Goal: Information Seeking & Learning: Compare options

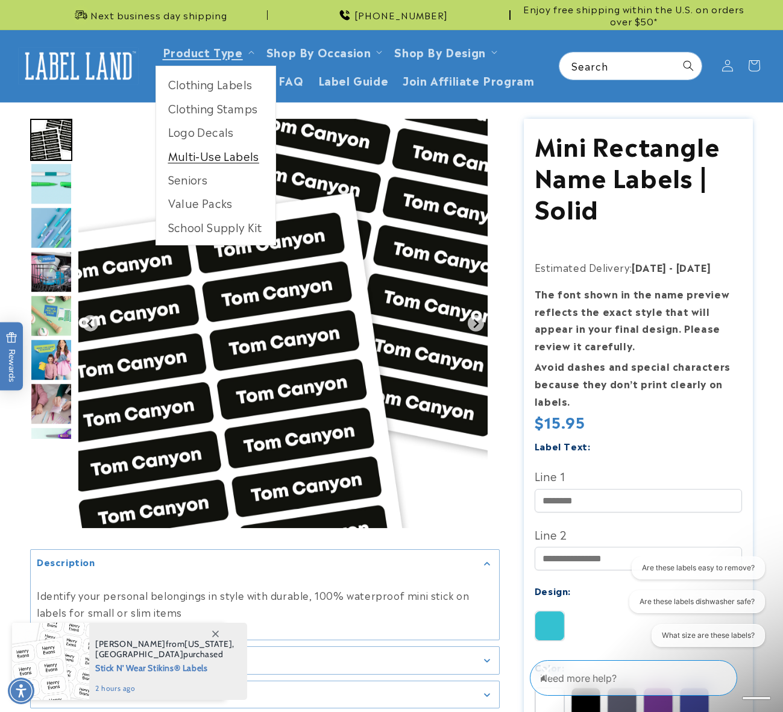
click at [218, 156] on link "Multi-Use Labels" at bounding box center [215, 156] width 119 height 24
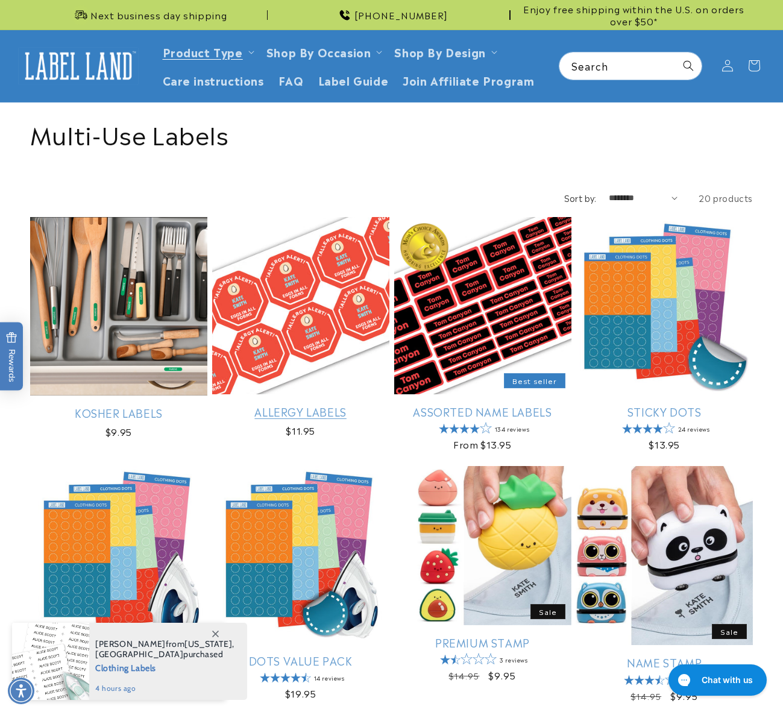
scroll to position [241, 0]
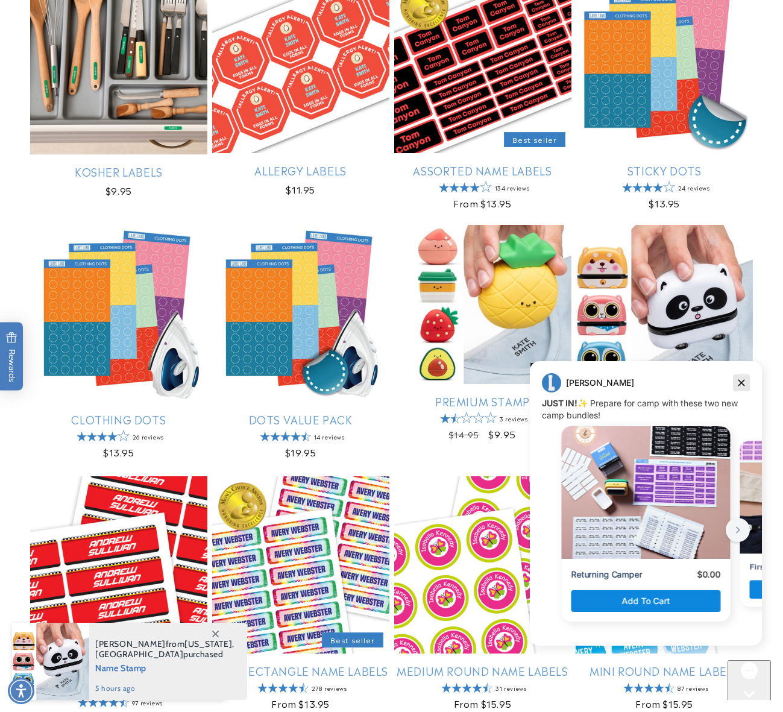
click at [741, 383] on icon "Dismiss campaign" at bounding box center [741, 383] width 7 height 7
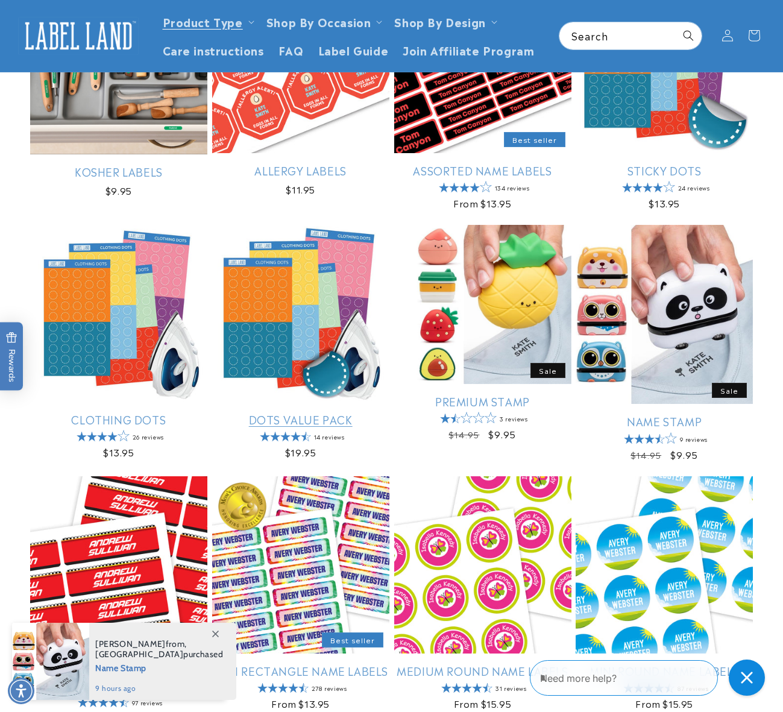
click at [342, 412] on link "Dots Value Pack" at bounding box center [300, 419] width 177 height 14
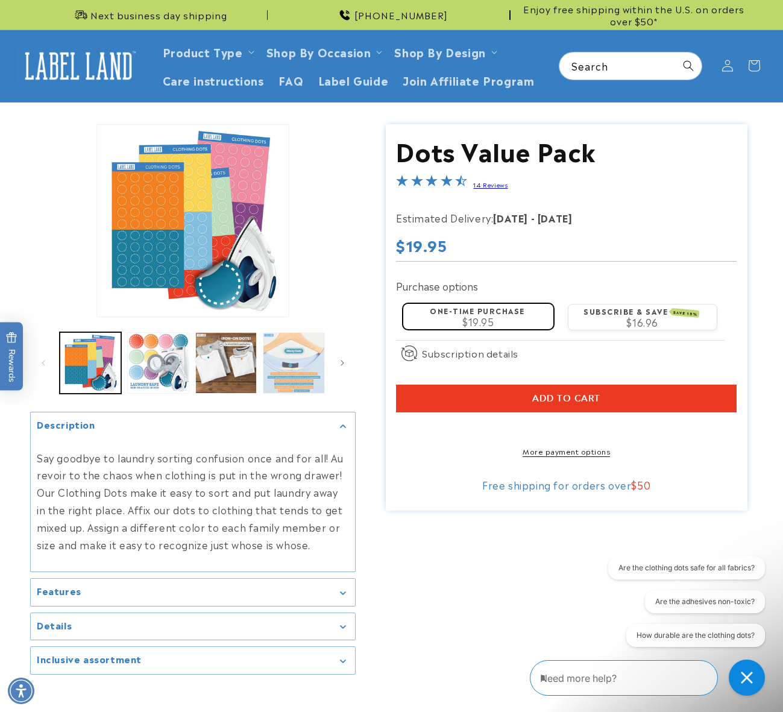
click at [285, 363] on button "Load image 4 in gallery view" at bounding box center [293, 362] width 61 height 61
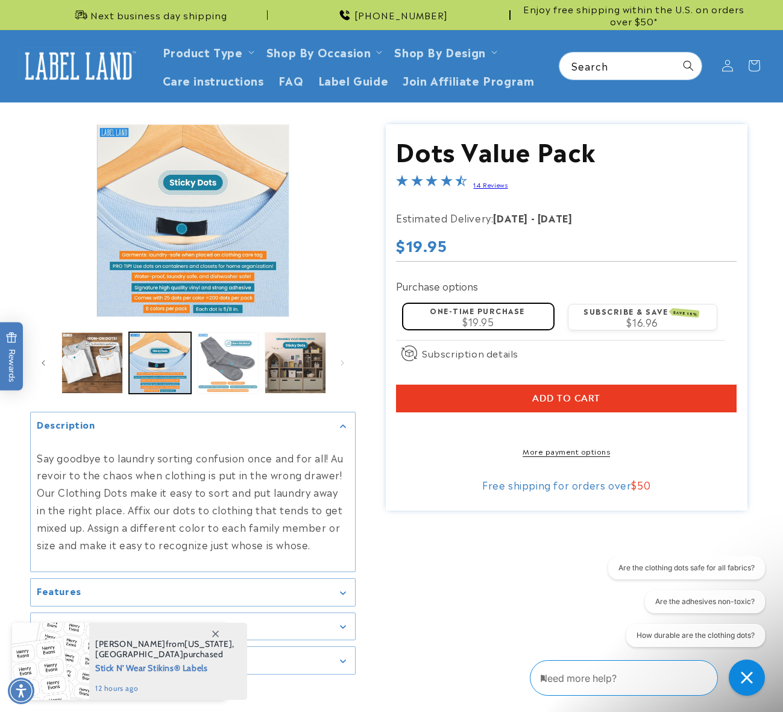
click at [234, 375] on button "Load image 5 in gallery view" at bounding box center [227, 362] width 61 height 61
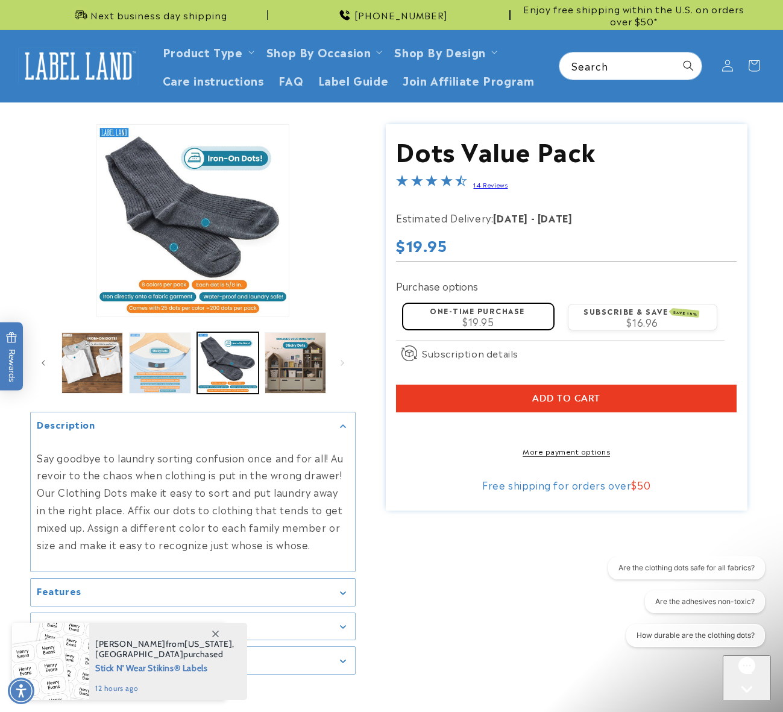
click at [166, 359] on button "Load image 4 in gallery view" at bounding box center [159, 362] width 61 height 61
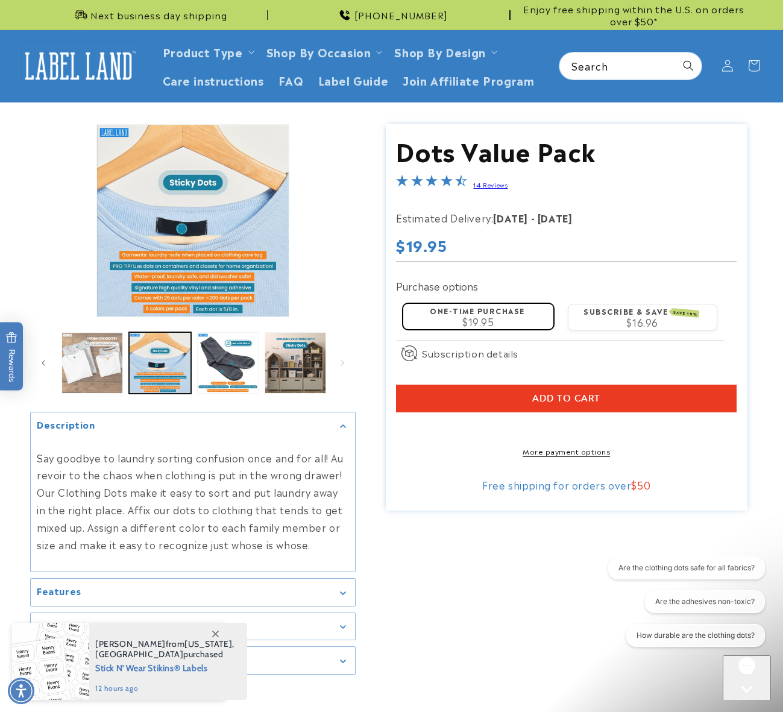
click at [97, 358] on button "Load image 3 in gallery view" at bounding box center [91, 362] width 61 height 61
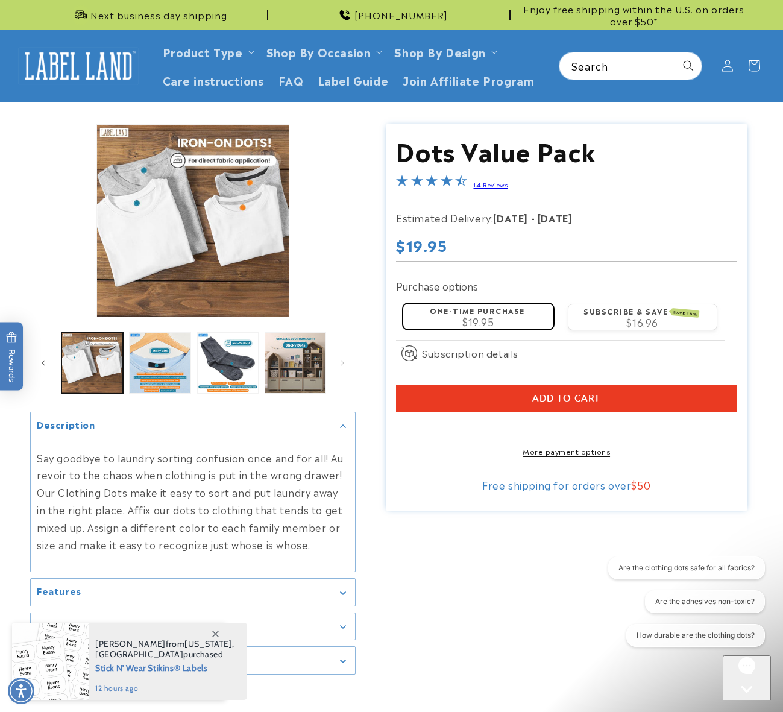
scroll to position [121, 0]
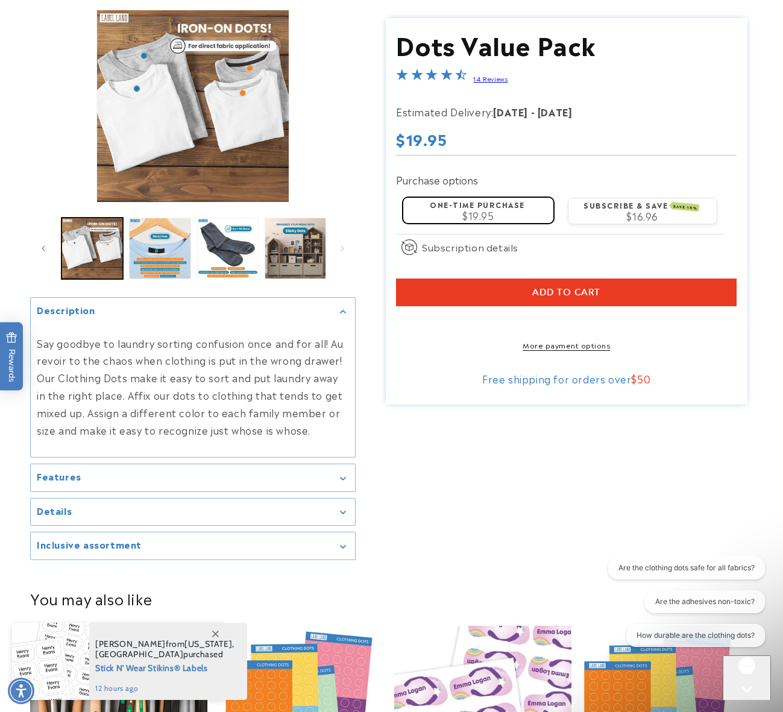
click at [119, 469] on summary "Features" at bounding box center [193, 477] width 324 height 27
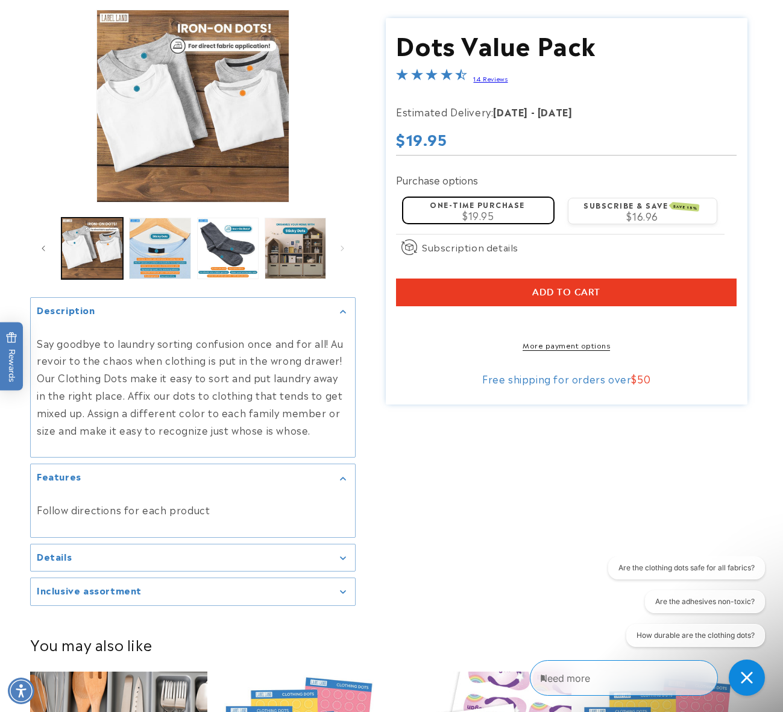
click at [133, 556] on div "Details" at bounding box center [193, 557] width 312 height 9
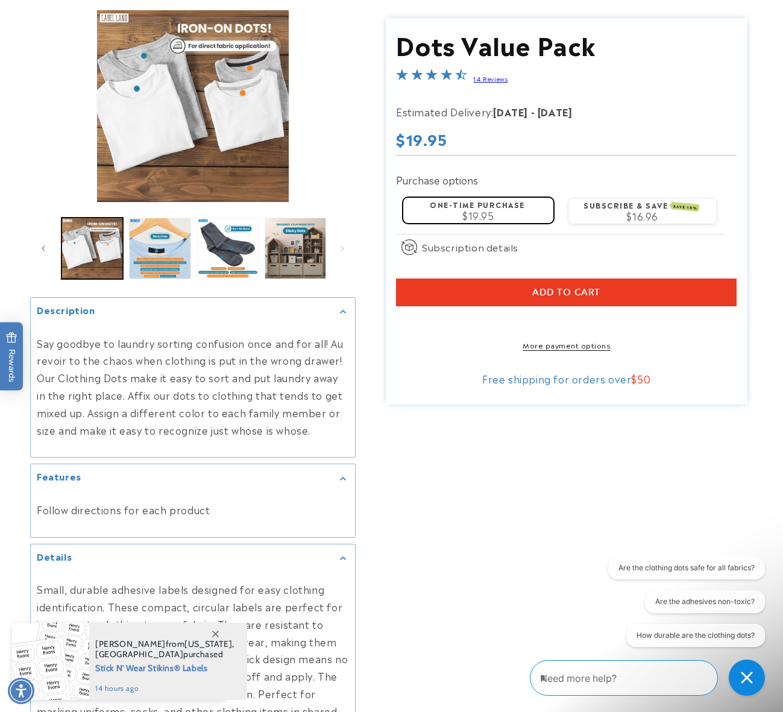
scroll to position [0, 0]
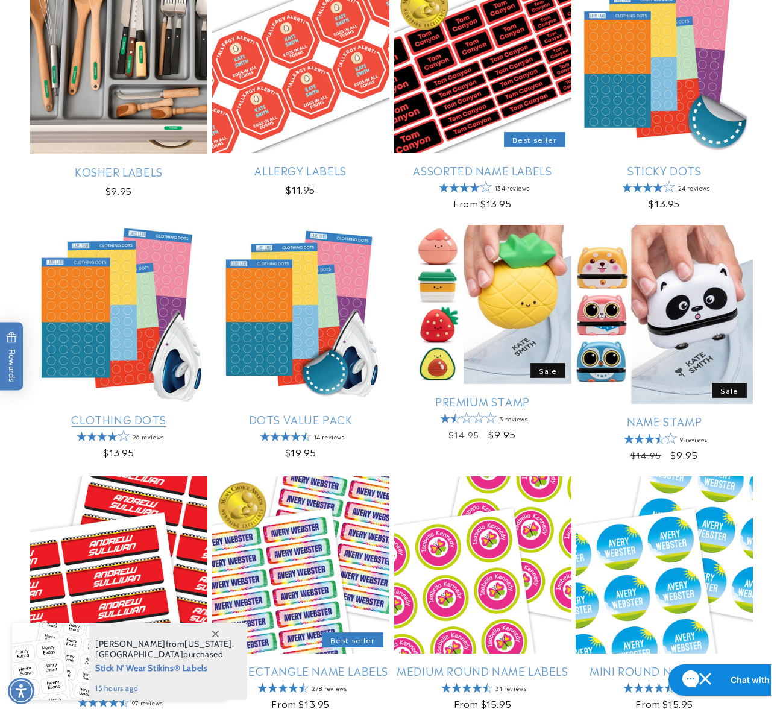
click at [148, 412] on link "Clothing Dots" at bounding box center [118, 419] width 177 height 14
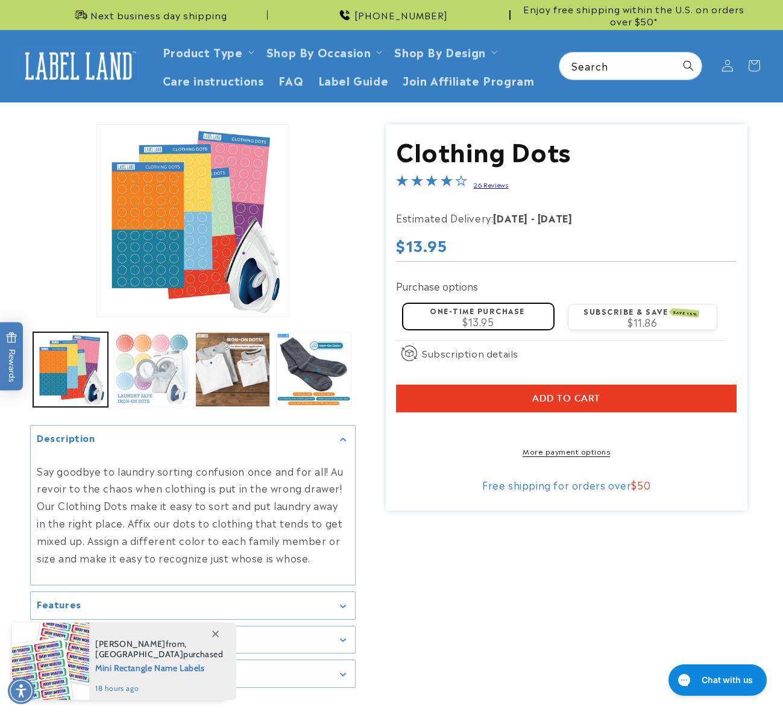
click at [148, 368] on button "Load image 2 in gallery view" at bounding box center [151, 369] width 75 height 75
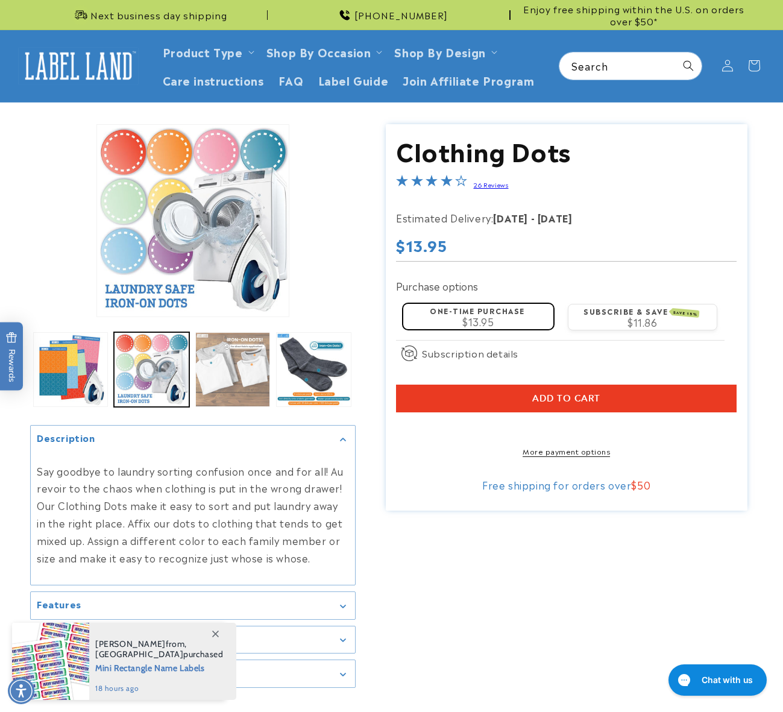
click at [232, 374] on button "Load image 3 in gallery view" at bounding box center [232, 369] width 75 height 75
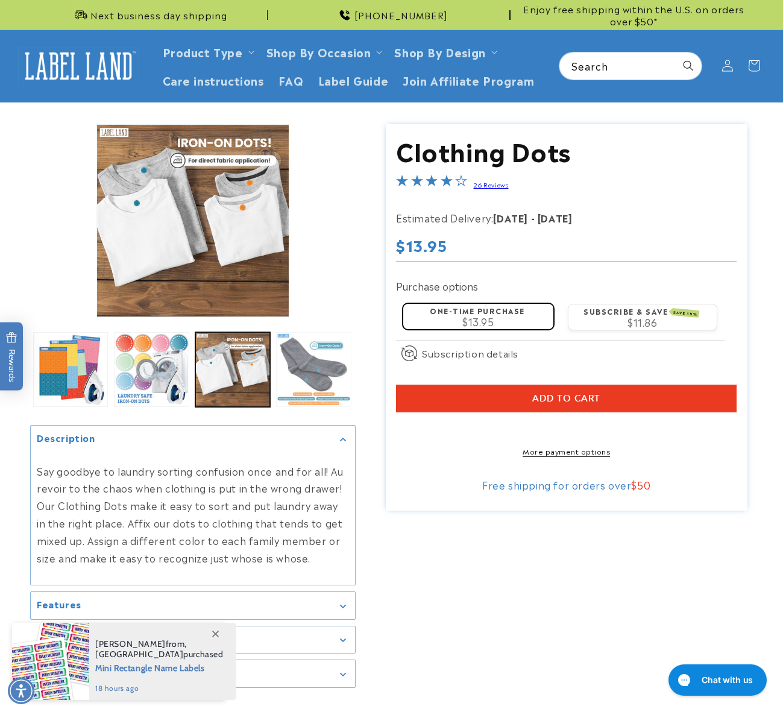
click at [306, 371] on button "Load image 4 in gallery view" at bounding box center [313, 369] width 75 height 75
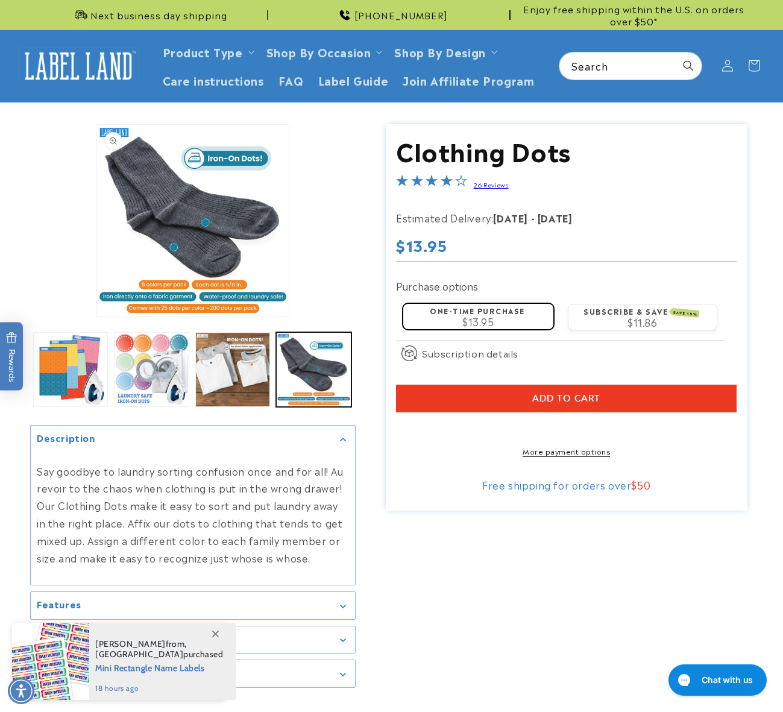
click at [97, 316] on button "Open media 4 in modal" at bounding box center [97, 316] width 0 height 0
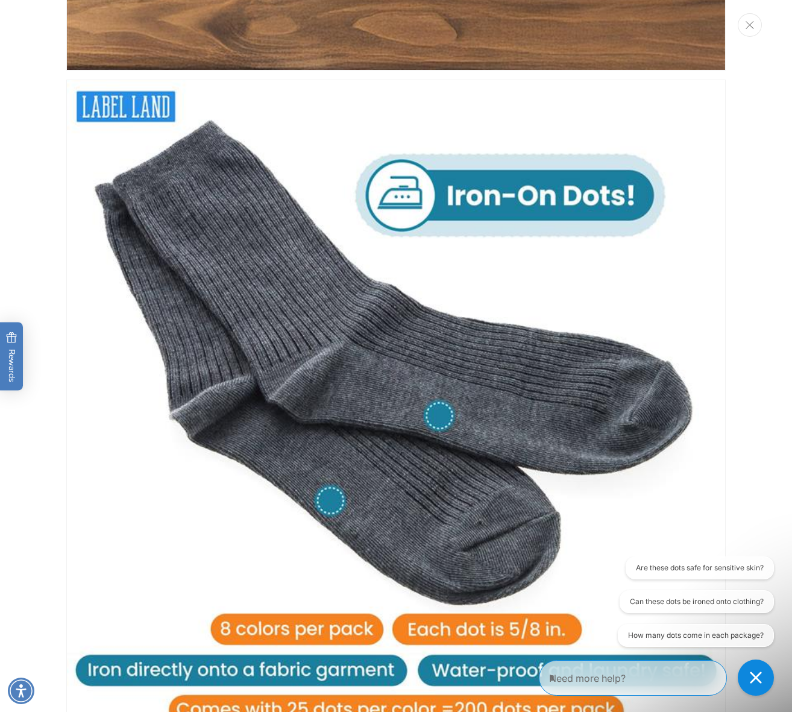
click at [748, 34] on button "Close" at bounding box center [750, 25] width 24 height 24
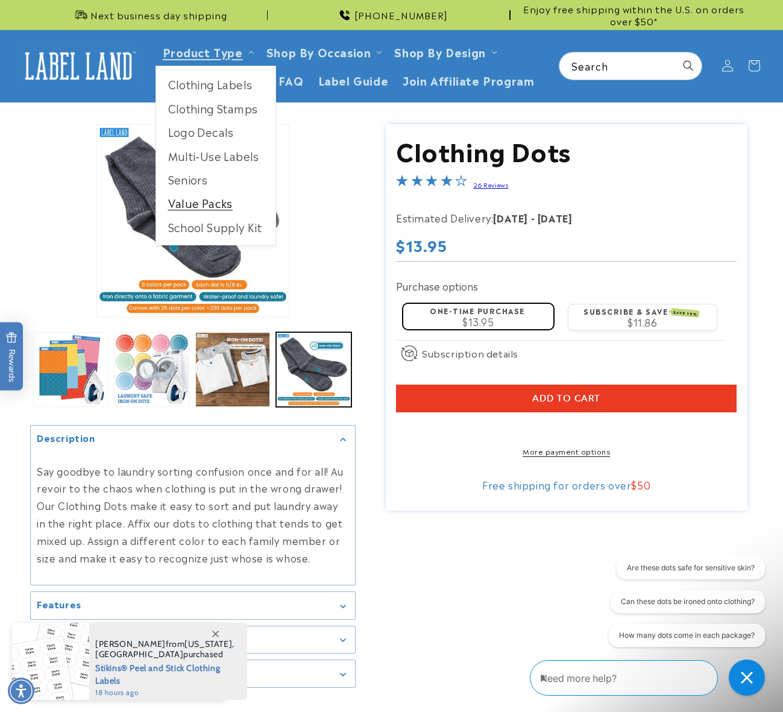
click at [220, 206] on link "Value Packs" at bounding box center [215, 203] width 119 height 24
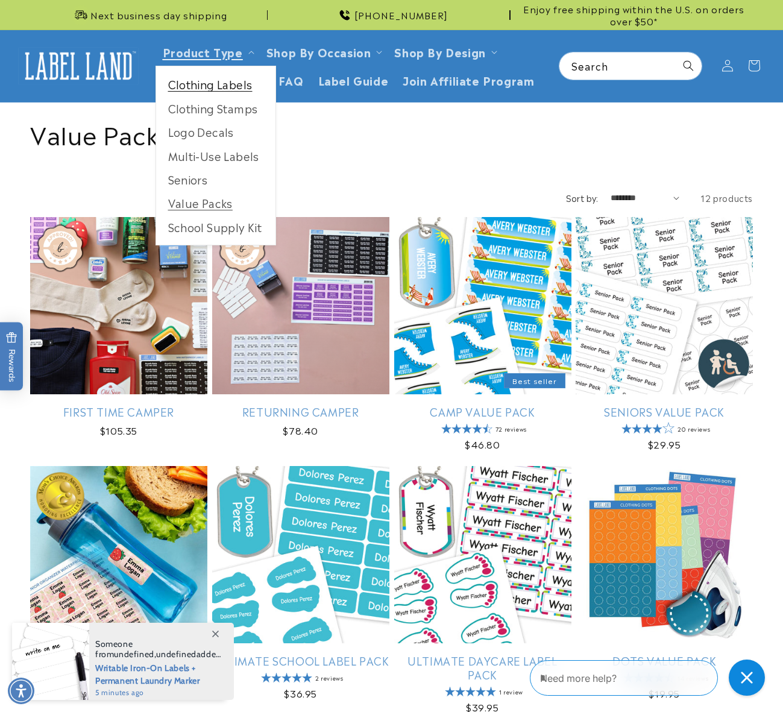
click at [225, 80] on link "Clothing Labels" at bounding box center [215, 84] width 119 height 24
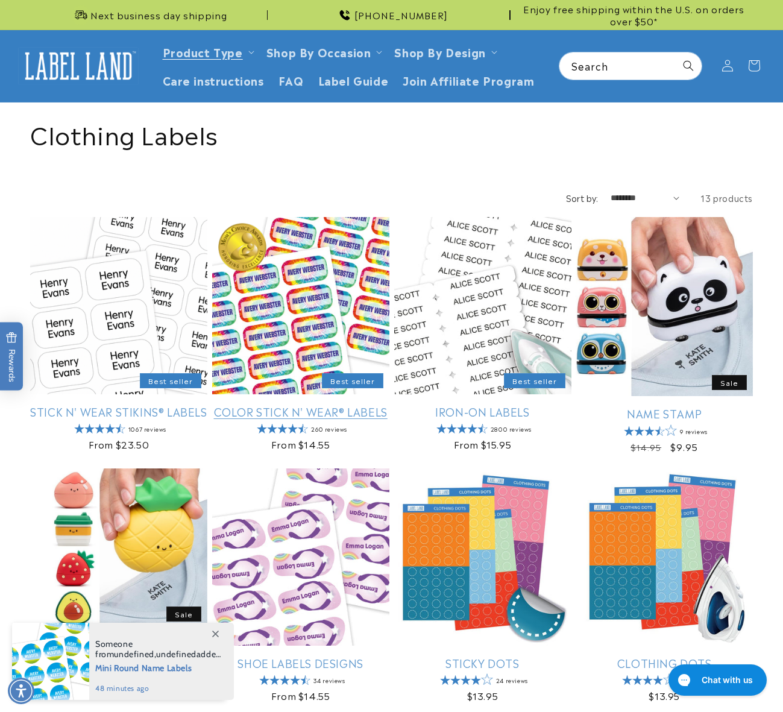
click at [290, 404] on link "Color Stick N' Wear® Labels" at bounding box center [300, 411] width 177 height 14
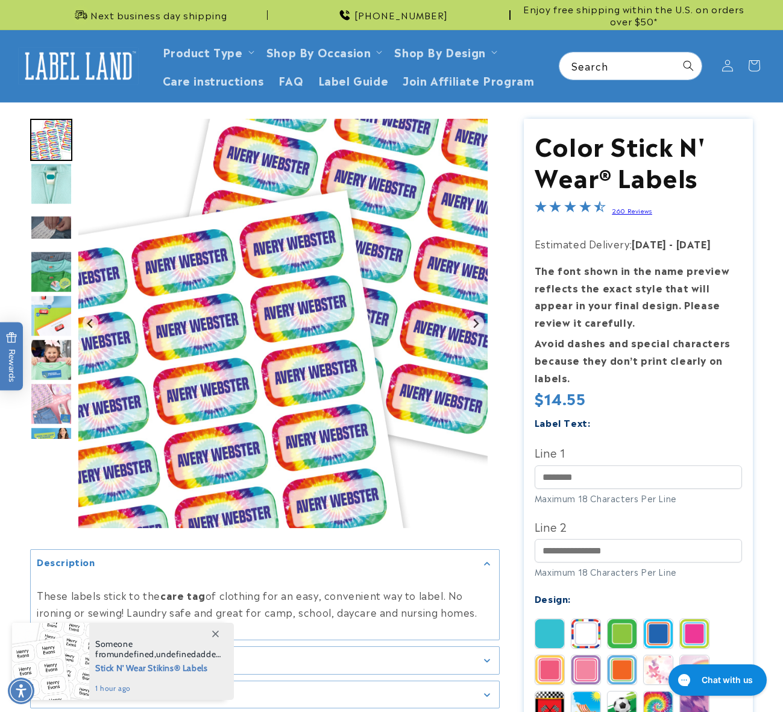
click at [51, 180] on img "Go to slide 2" at bounding box center [51, 184] width 42 height 42
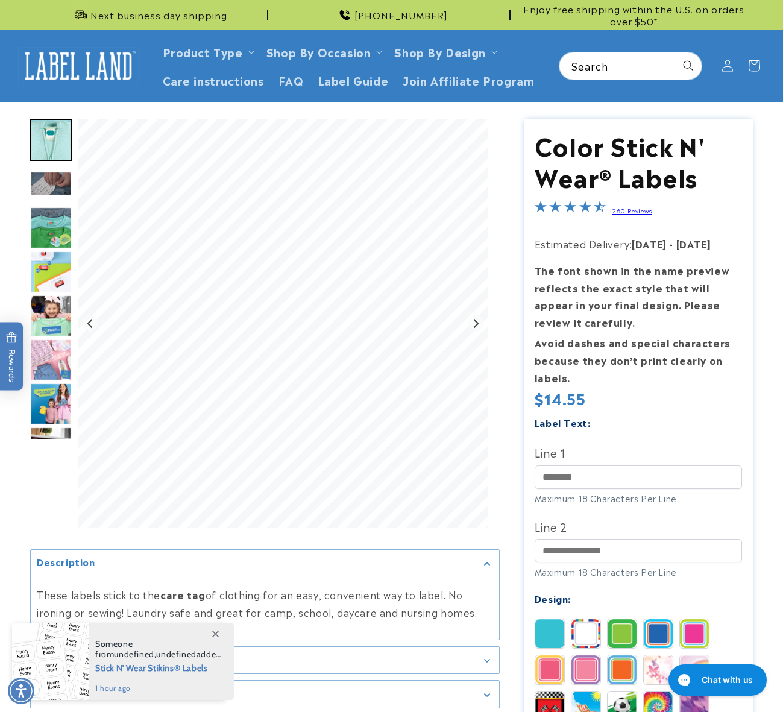
click at [46, 223] on img "Go to slide 4" at bounding box center [51, 228] width 42 height 42
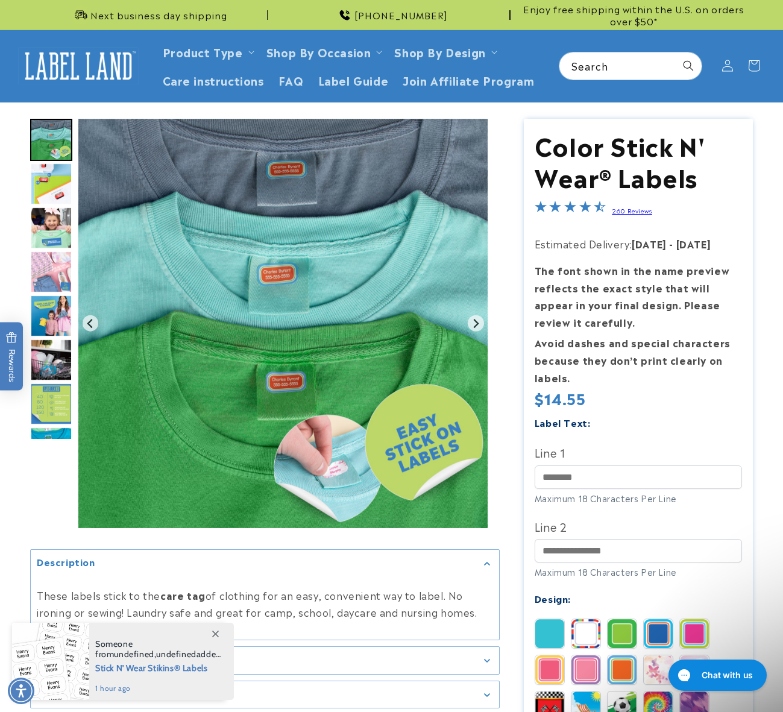
click at [47, 231] on img "Go to slide 6" at bounding box center [51, 228] width 42 height 42
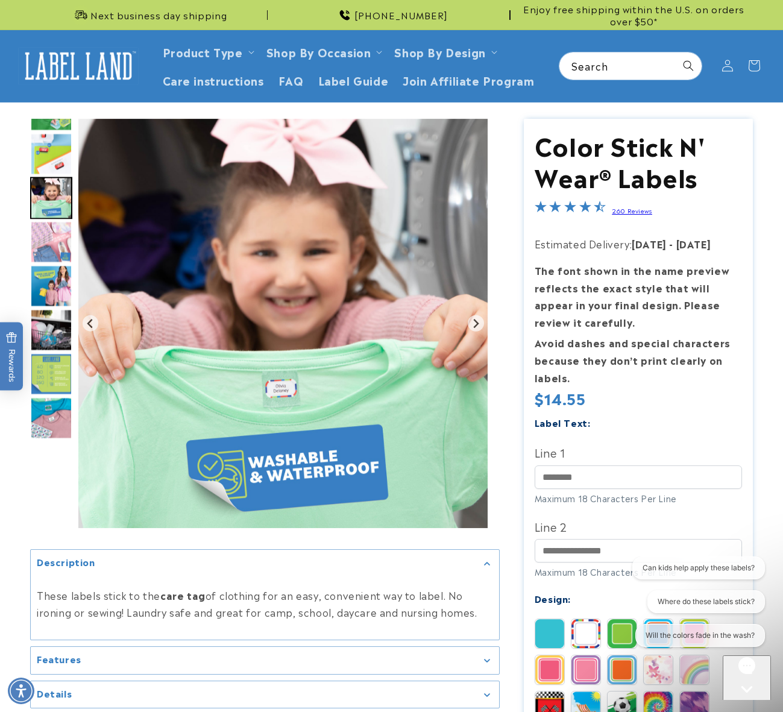
click at [44, 237] on img "Go to slide 7" at bounding box center [51, 242] width 42 height 42
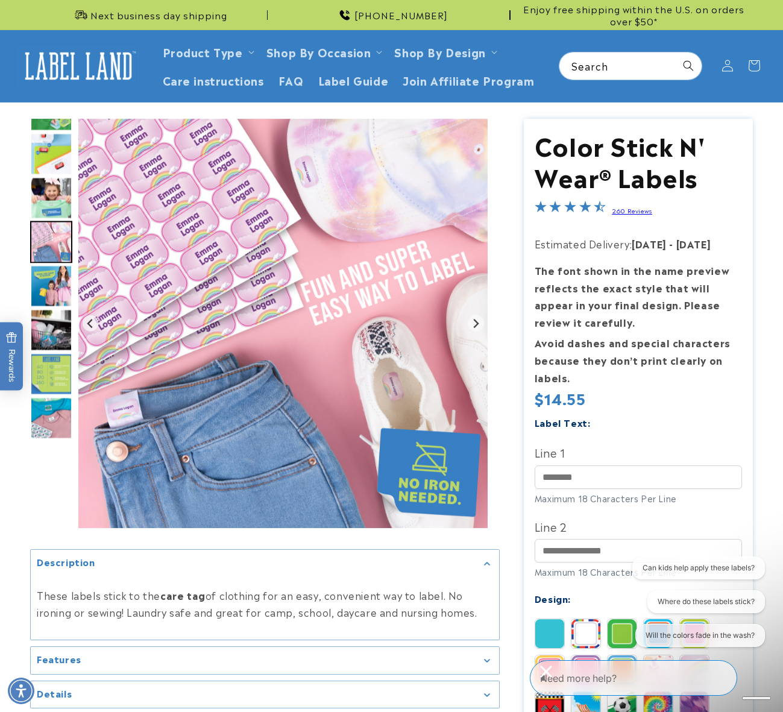
click at [46, 276] on img "Go to slide 8" at bounding box center [51, 286] width 42 height 42
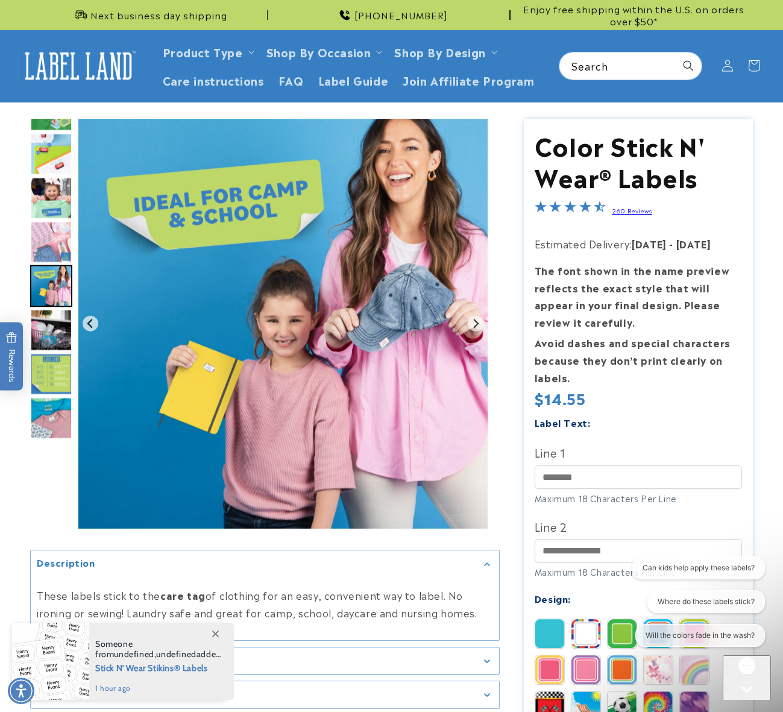
click at [54, 315] on img "Go to slide 9" at bounding box center [51, 330] width 42 height 42
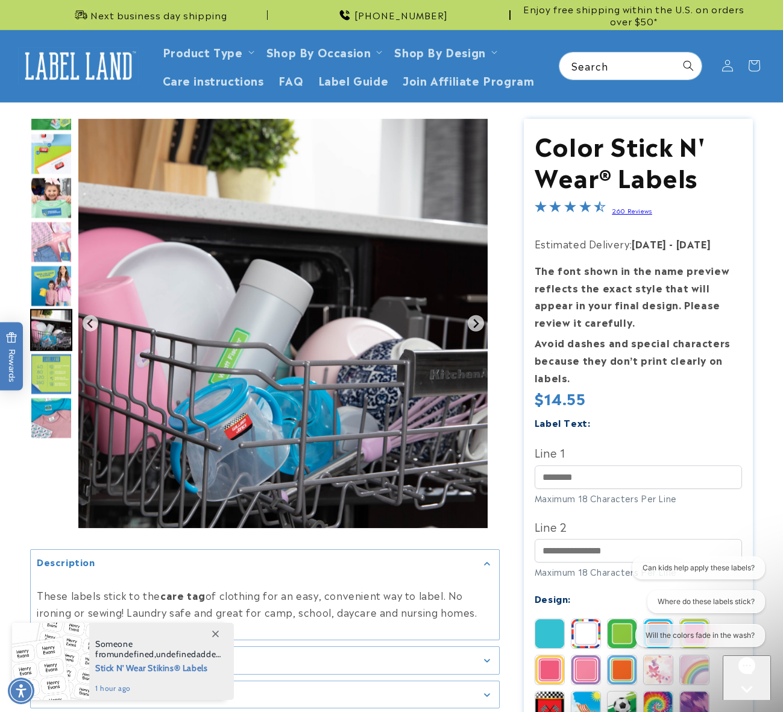
click at [46, 371] on img "Go to slide 10" at bounding box center [51, 374] width 42 height 42
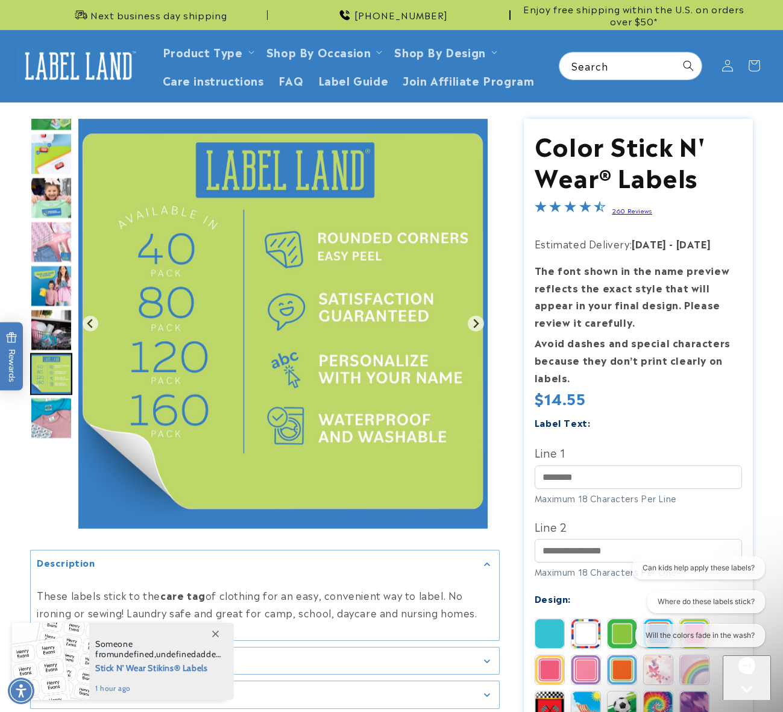
click at [42, 421] on img "Go to slide 11" at bounding box center [51, 418] width 42 height 42
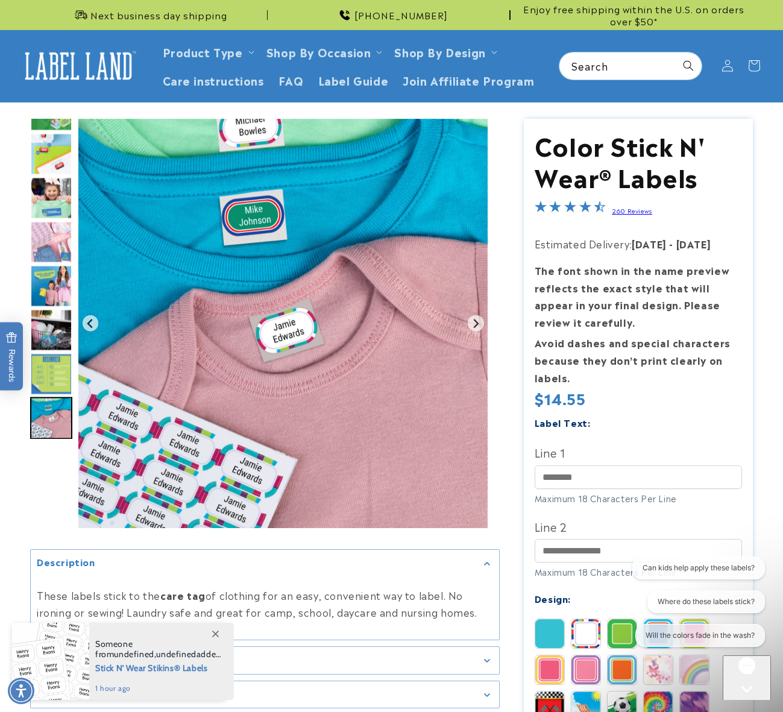
scroll to position [482, 0]
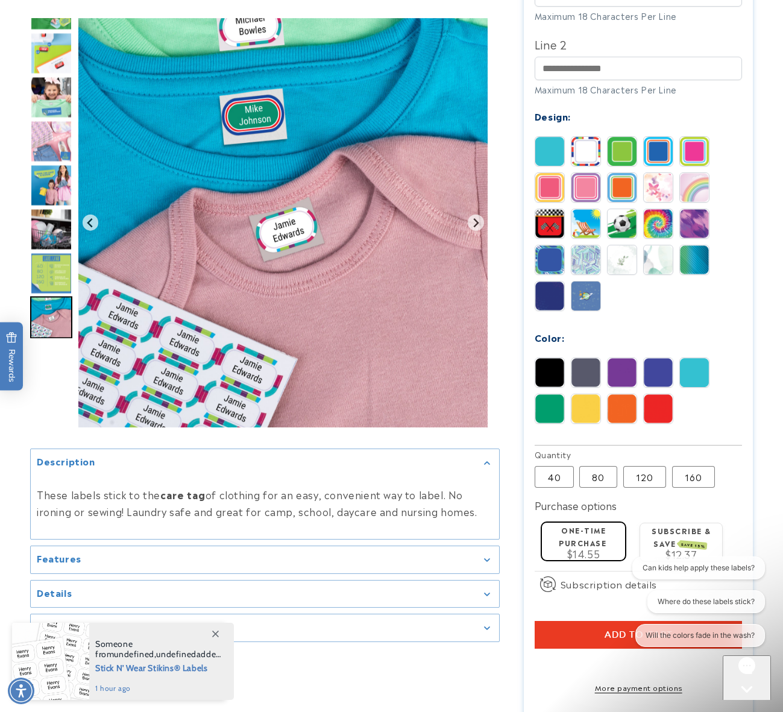
click at [148, 557] on div "Features" at bounding box center [265, 559] width 456 height 9
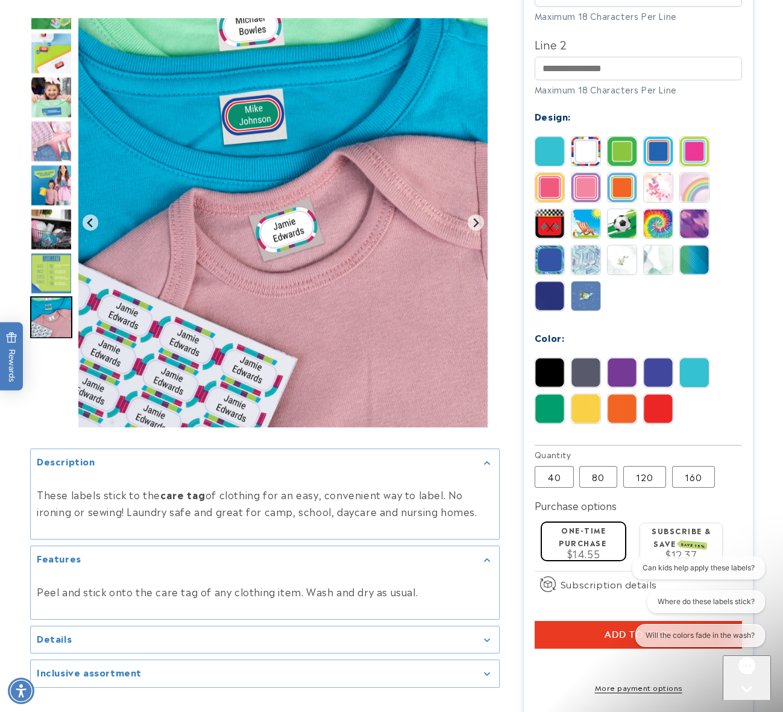
scroll to position [844, 0]
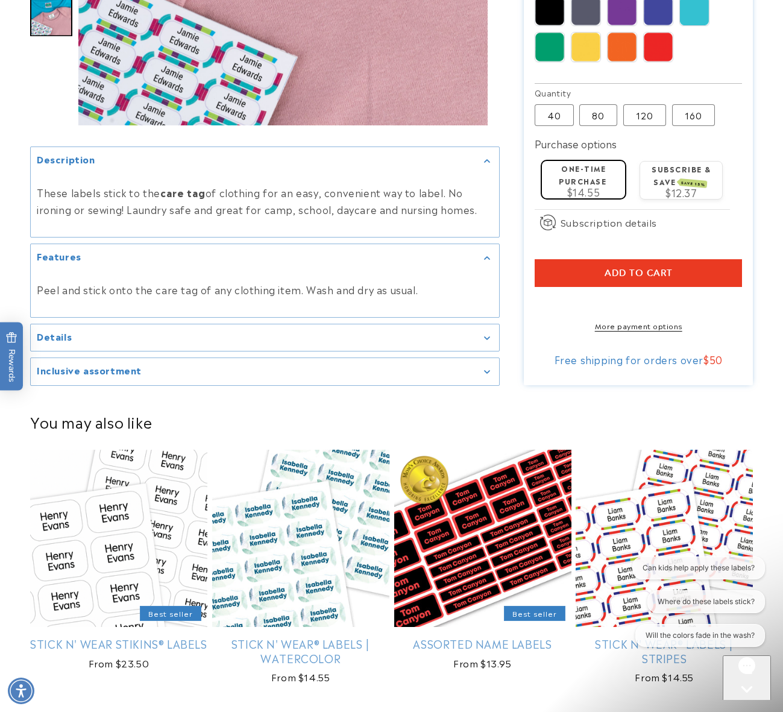
click at [248, 334] on div "Details We’re never satisfied with standard. So we decided to vamp up the label…" at bounding box center [264, 337] width 469 height 28
click at [248, 342] on div "Details" at bounding box center [265, 337] width 456 height 9
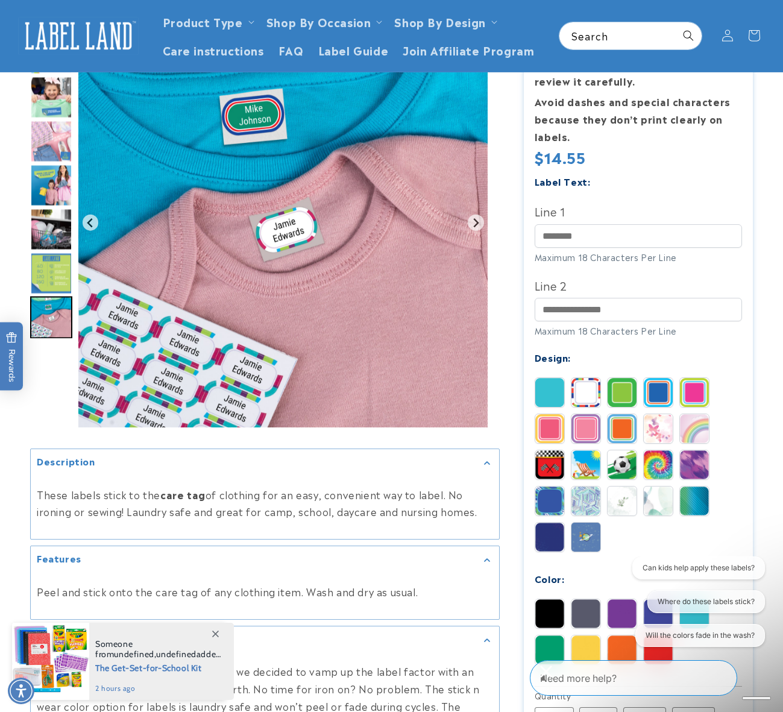
scroll to position [121, 0]
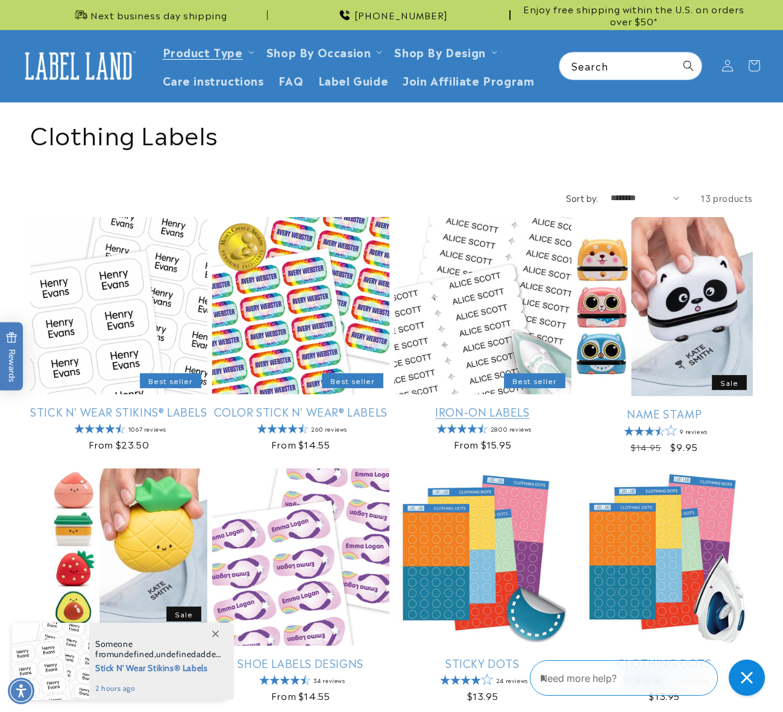
click at [483, 404] on link "Iron-On Labels" at bounding box center [482, 411] width 177 height 14
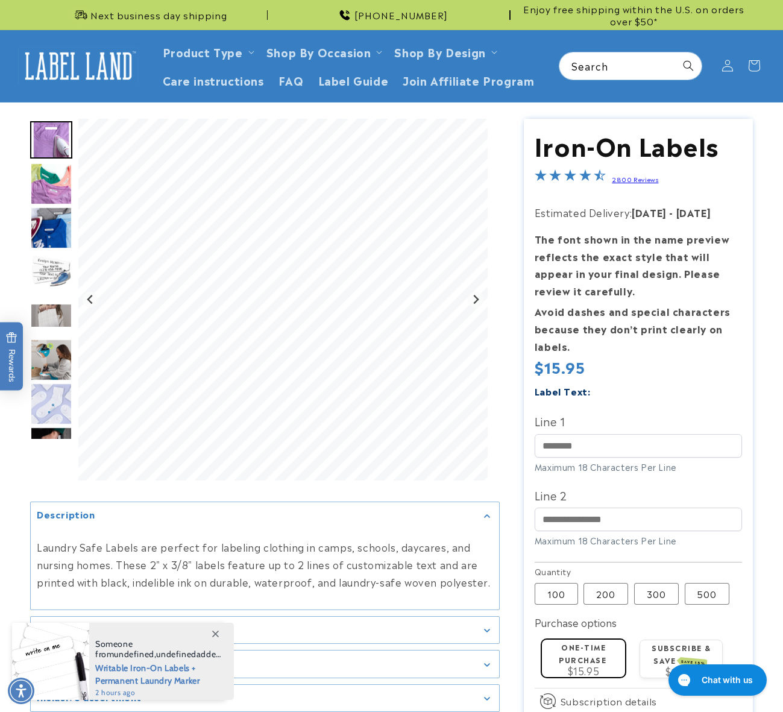
click at [50, 166] on img "Go to slide 2" at bounding box center [51, 184] width 42 height 42
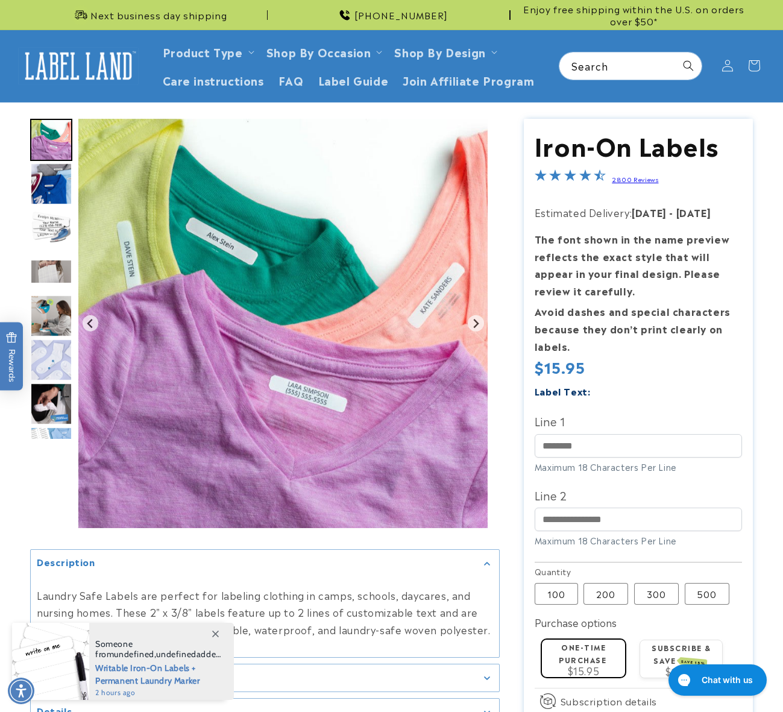
click at [54, 237] on img "Go to slide 4" at bounding box center [51, 228] width 42 height 42
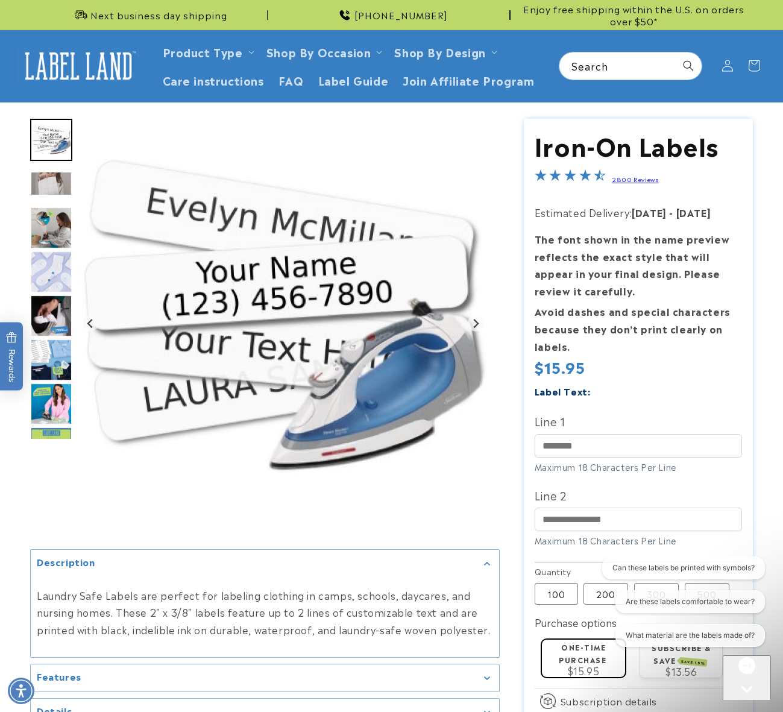
scroll to position [482, 0]
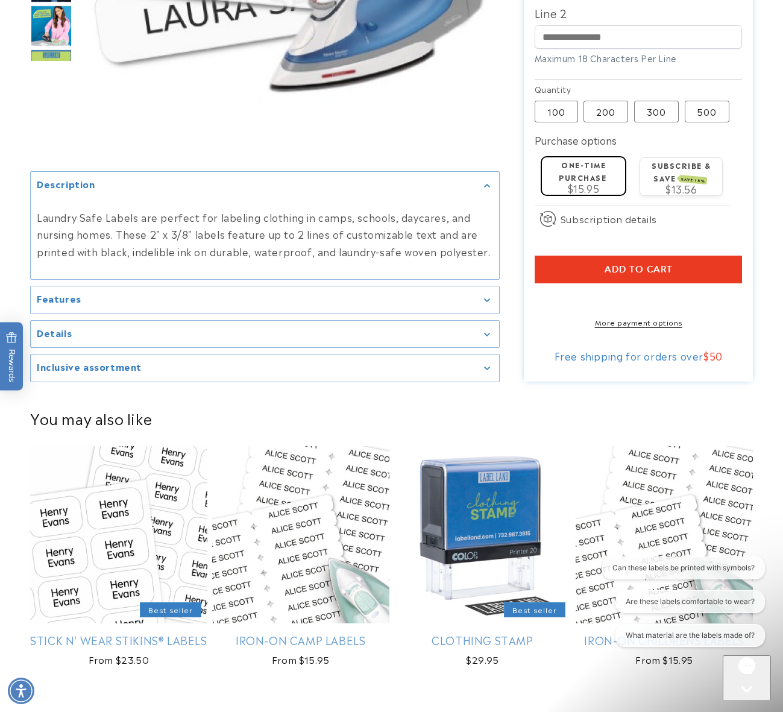
click at [134, 313] on summary "Features" at bounding box center [265, 299] width 468 height 27
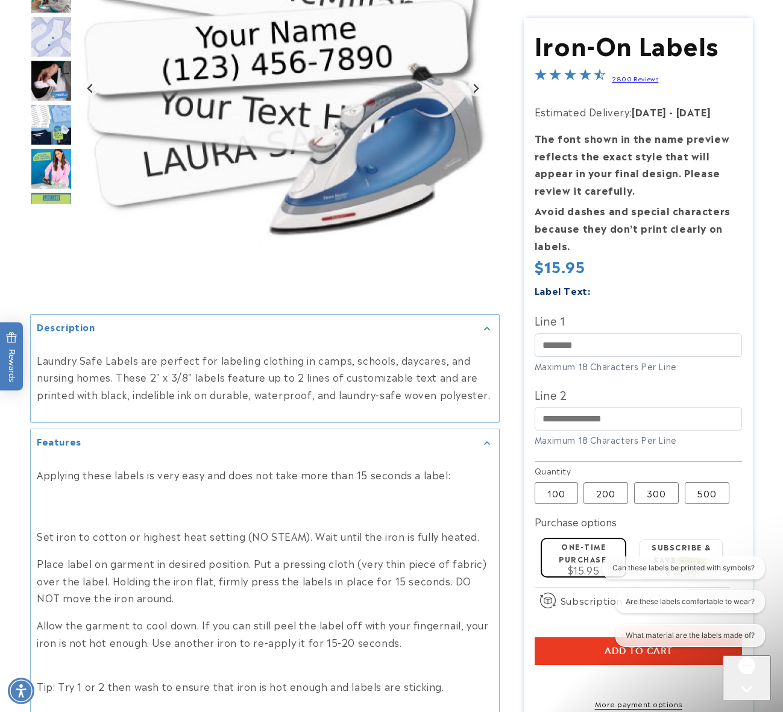
scroll to position [723, 0]
